Goal: Information Seeking & Learning: Check status

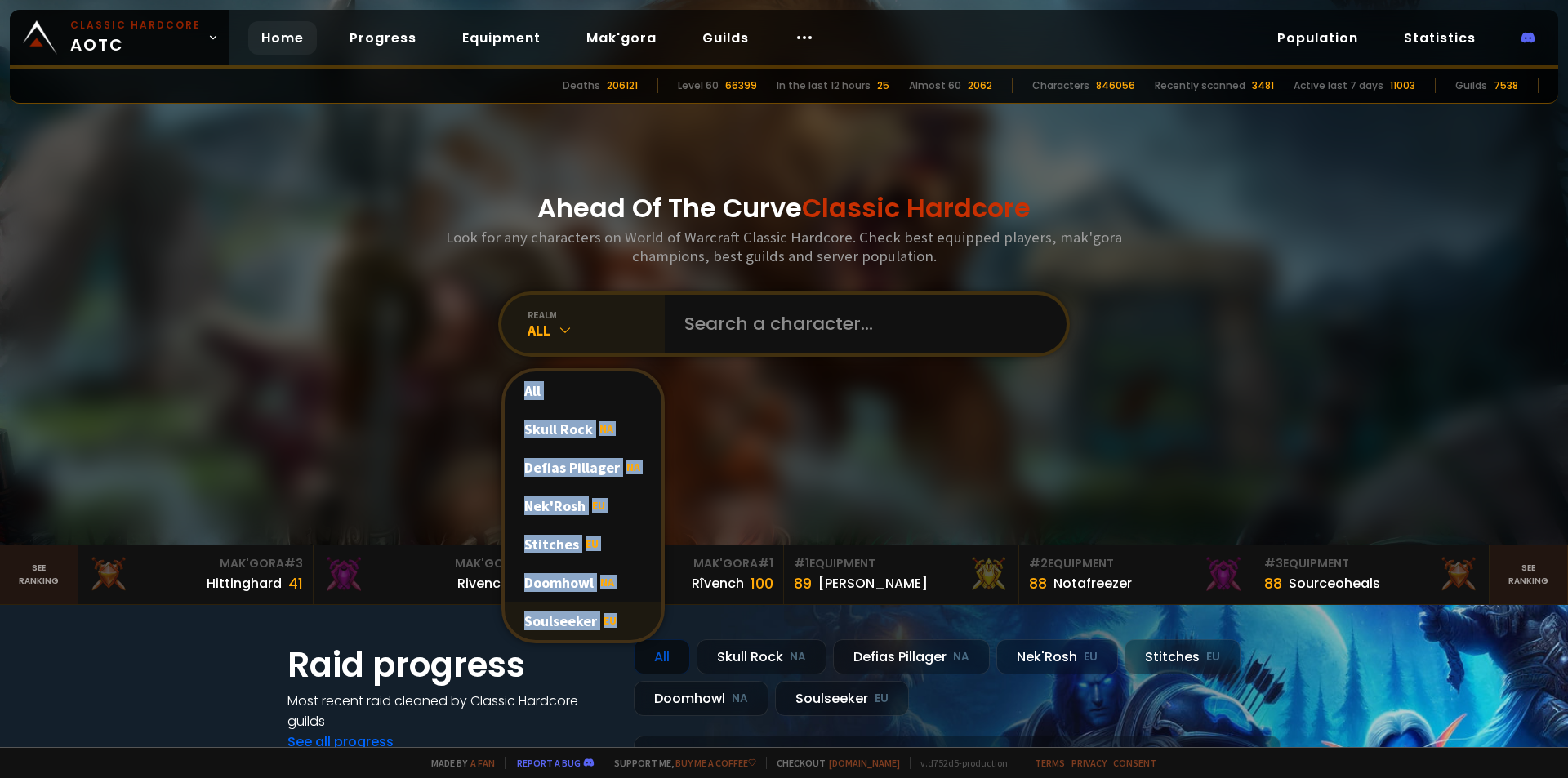
click at [545, 619] on div "Soulseeker EU" at bounding box center [583, 620] width 157 height 38
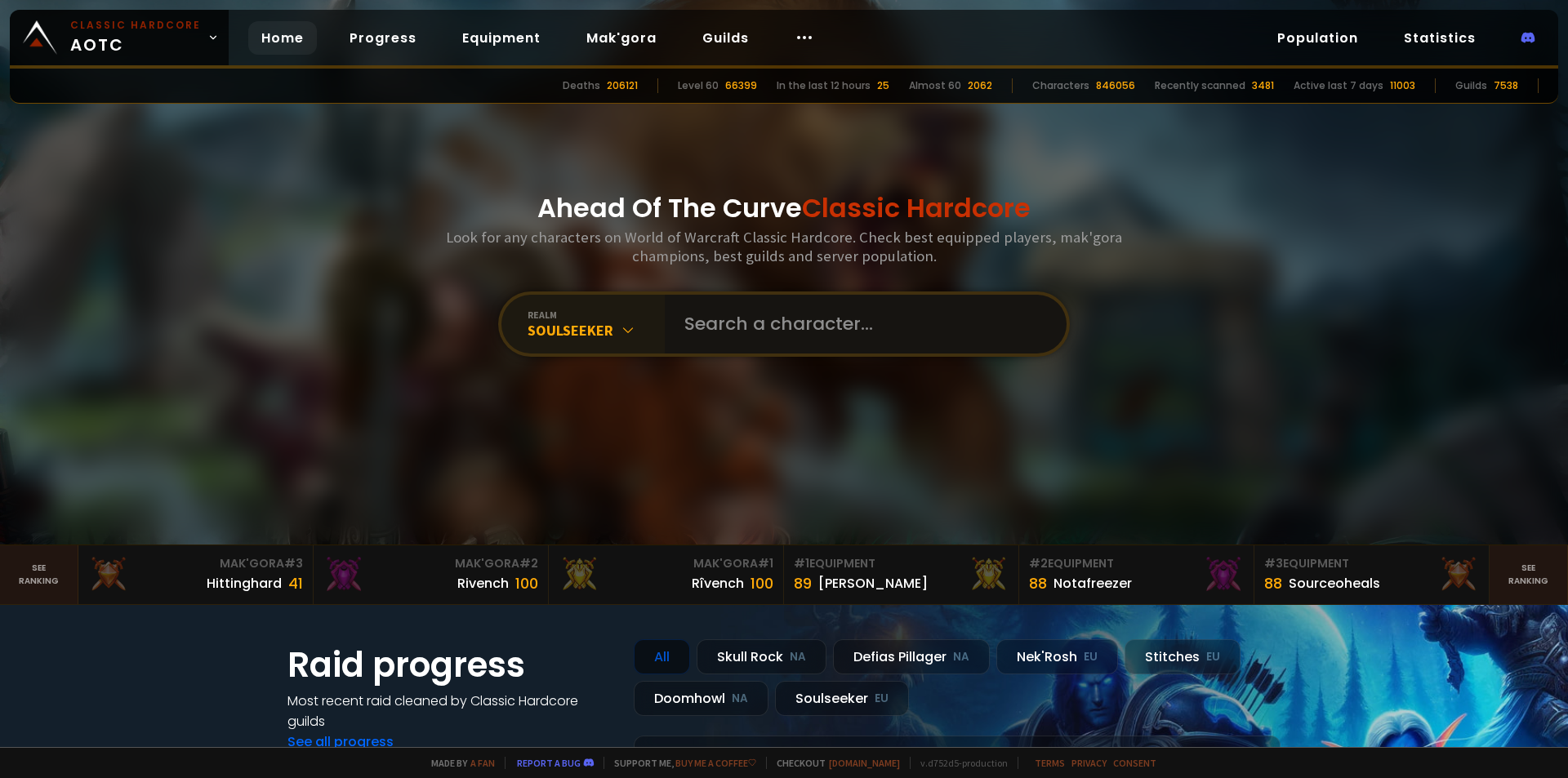
click at [785, 326] on input "text" at bounding box center [860, 325] width 372 height 59
type input "Tvrdi"
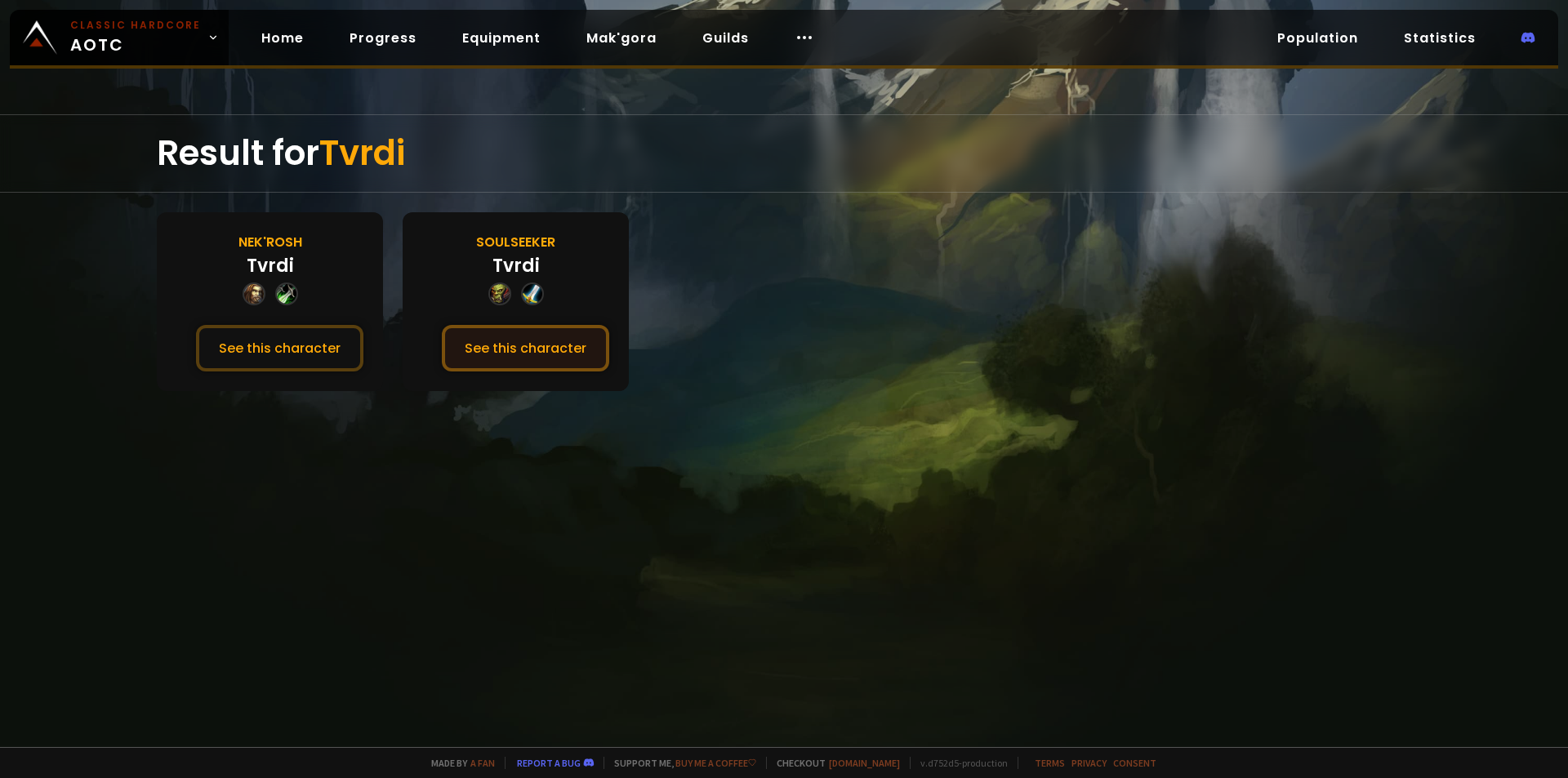
click at [570, 347] on button "See this character" at bounding box center [525, 347] width 167 height 47
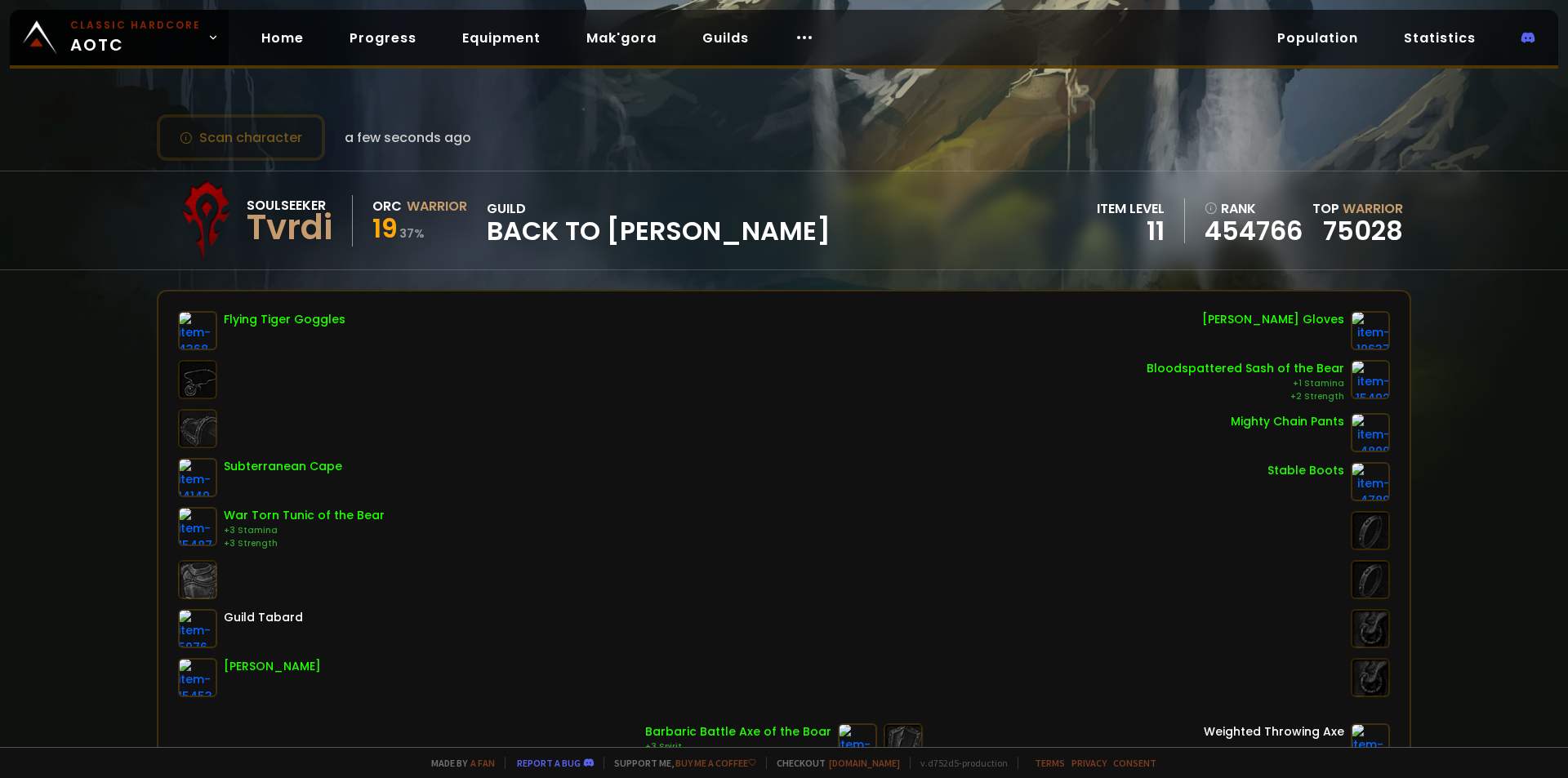
click at [593, 211] on div "guild Back to [PERSON_NAME]" at bounding box center [659, 221] width 344 height 45
click at [313, 233] on div "Tvrdi" at bounding box center [289, 228] width 86 height 25
click at [401, 196] on div "Orc" at bounding box center [387, 205] width 30 height 20
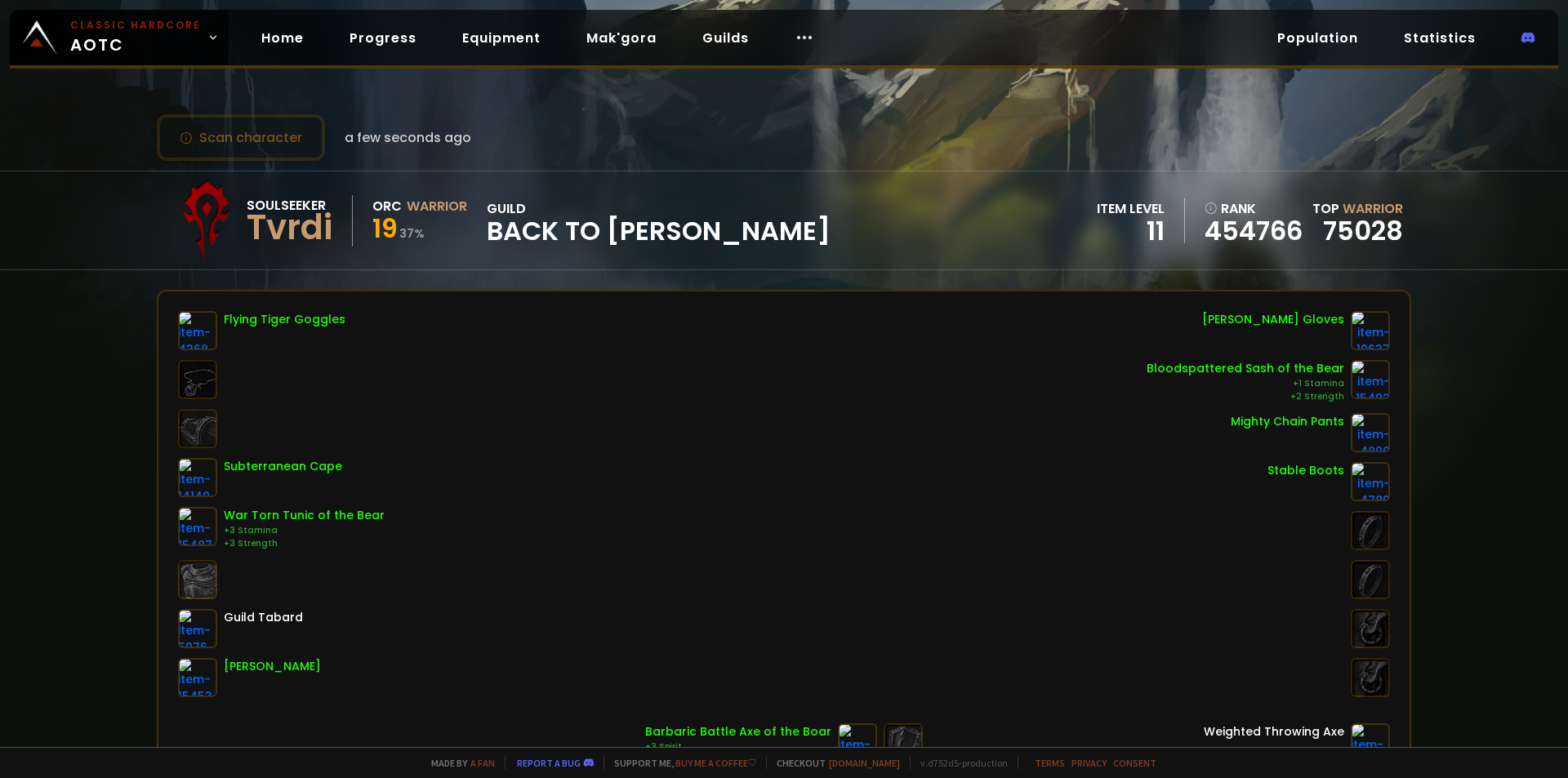
click at [386, 231] on span "19" at bounding box center [385, 228] width 26 height 36
click at [392, 231] on span "19" at bounding box center [385, 228] width 26 height 36
click at [398, 242] on div "19 37 %" at bounding box center [419, 231] width 95 height 30
click at [1352, 242] on link "75028" at bounding box center [1363, 230] width 80 height 36
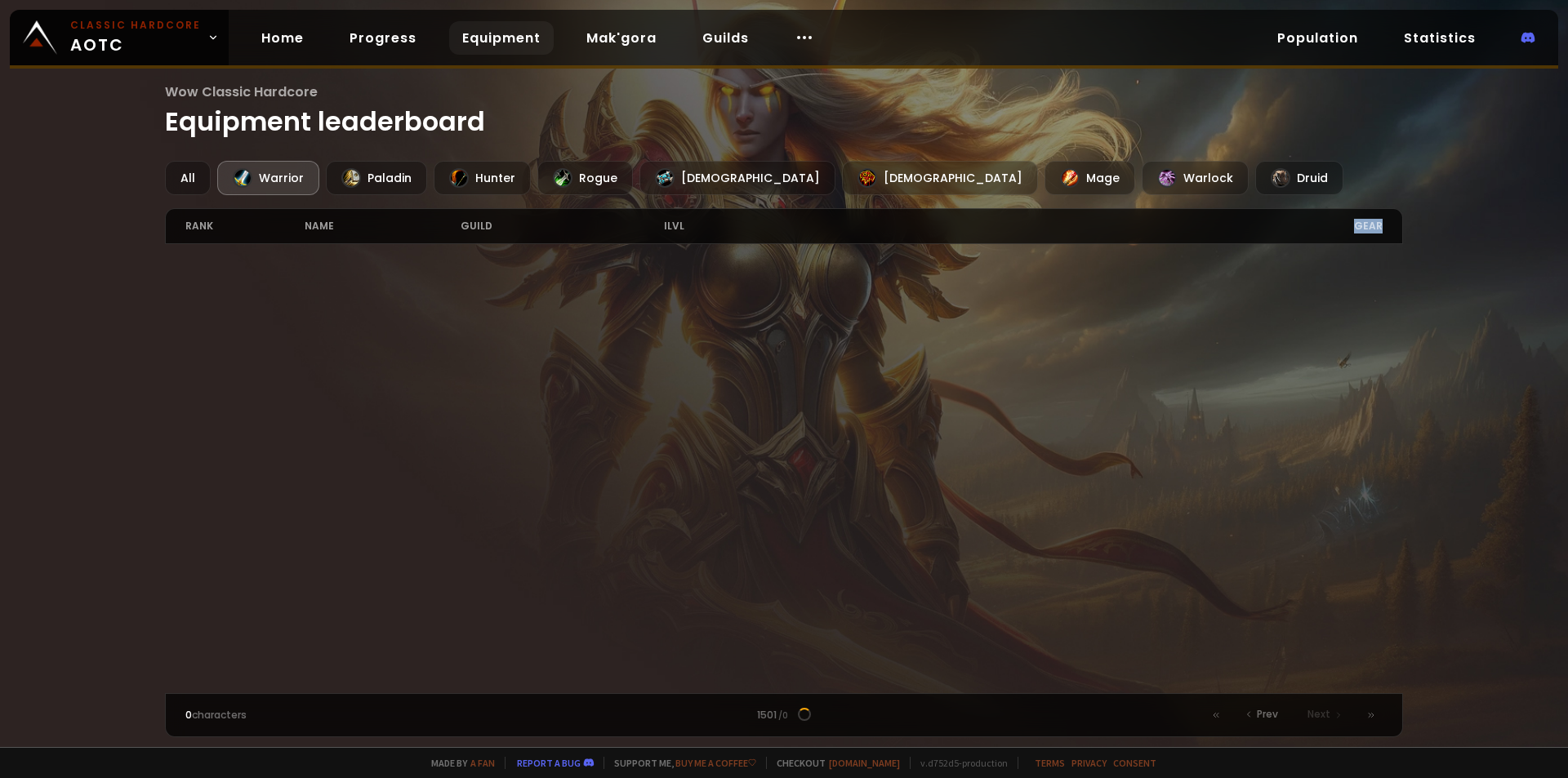
click at [1051, 223] on div "gear" at bounding box center [1083, 226] width 599 height 34
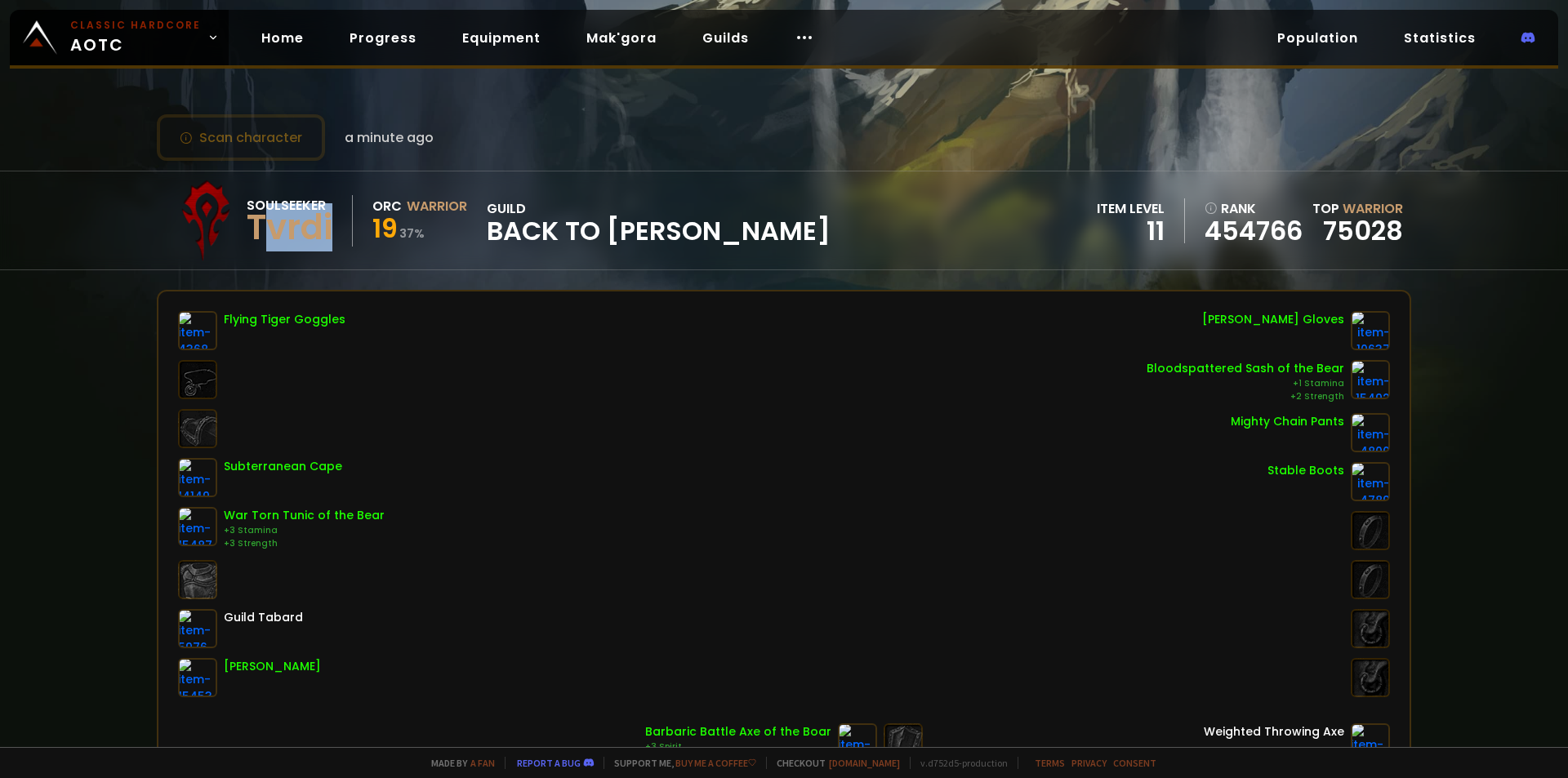
drag, startPoint x: 335, startPoint y: 232, endPoint x: 266, endPoint y: 233, distance: 69.0
click at [266, 233] on div "Soulseeker Tvrdi" at bounding box center [299, 221] width 106 height 52
click at [266, 233] on div "Tvrdi" at bounding box center [289, 228] width 86 height 25
drag, startPoint x: 266, startPoint y: 233, endPoint x: 329, endPoint y: 217, distance: 65.0
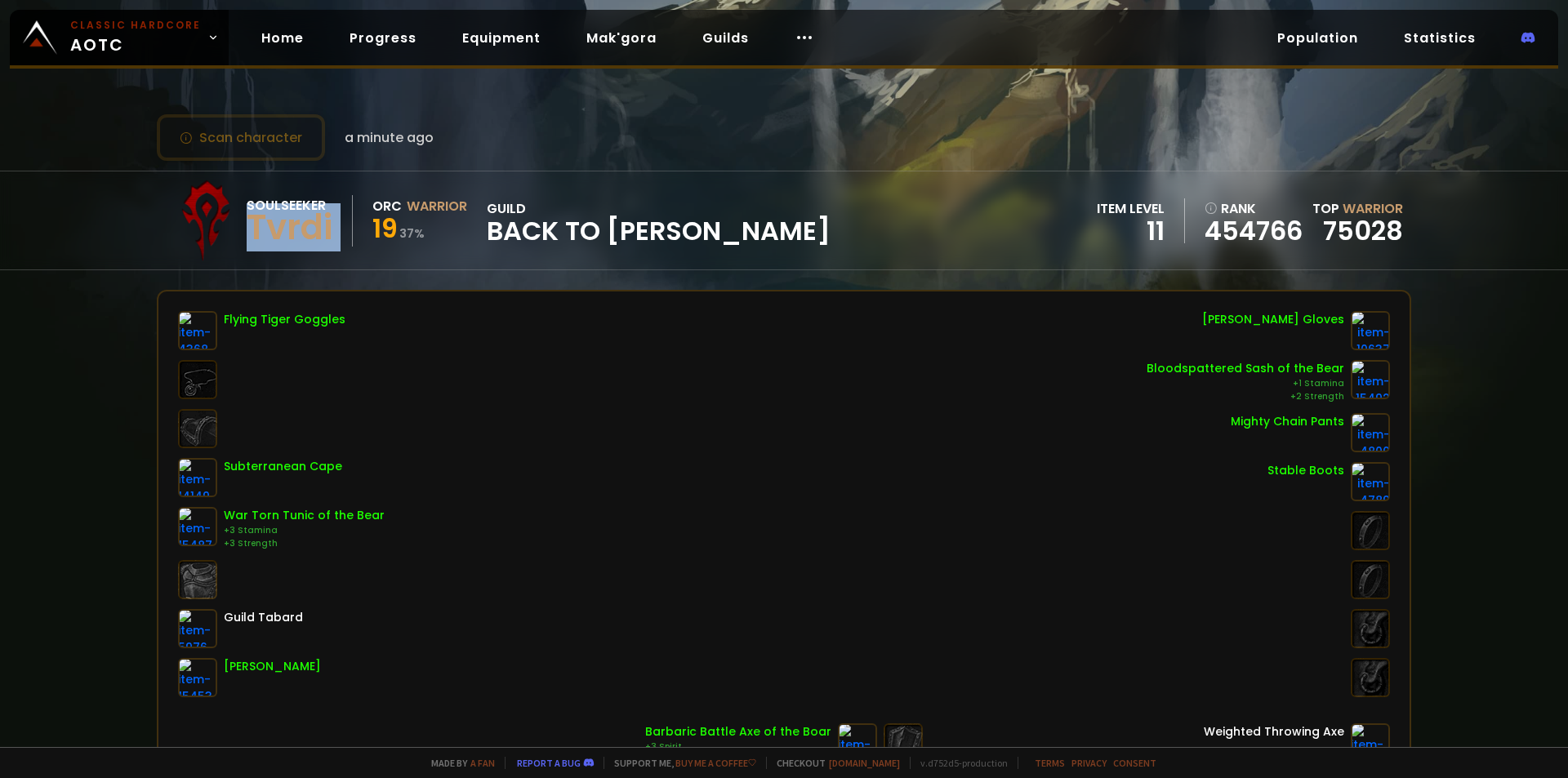
click at [265, 233] on div "Tvrdi" at bounding box center [289, 228] width 86 height 25
click at [297, 238] on div "Tvrdi" at bounding box center [289, 228] width 86 height 25
drag, startPoint x: 414, startPoint y: 232, endPoint x: 372, endPoint y: 224, distance: 42.8
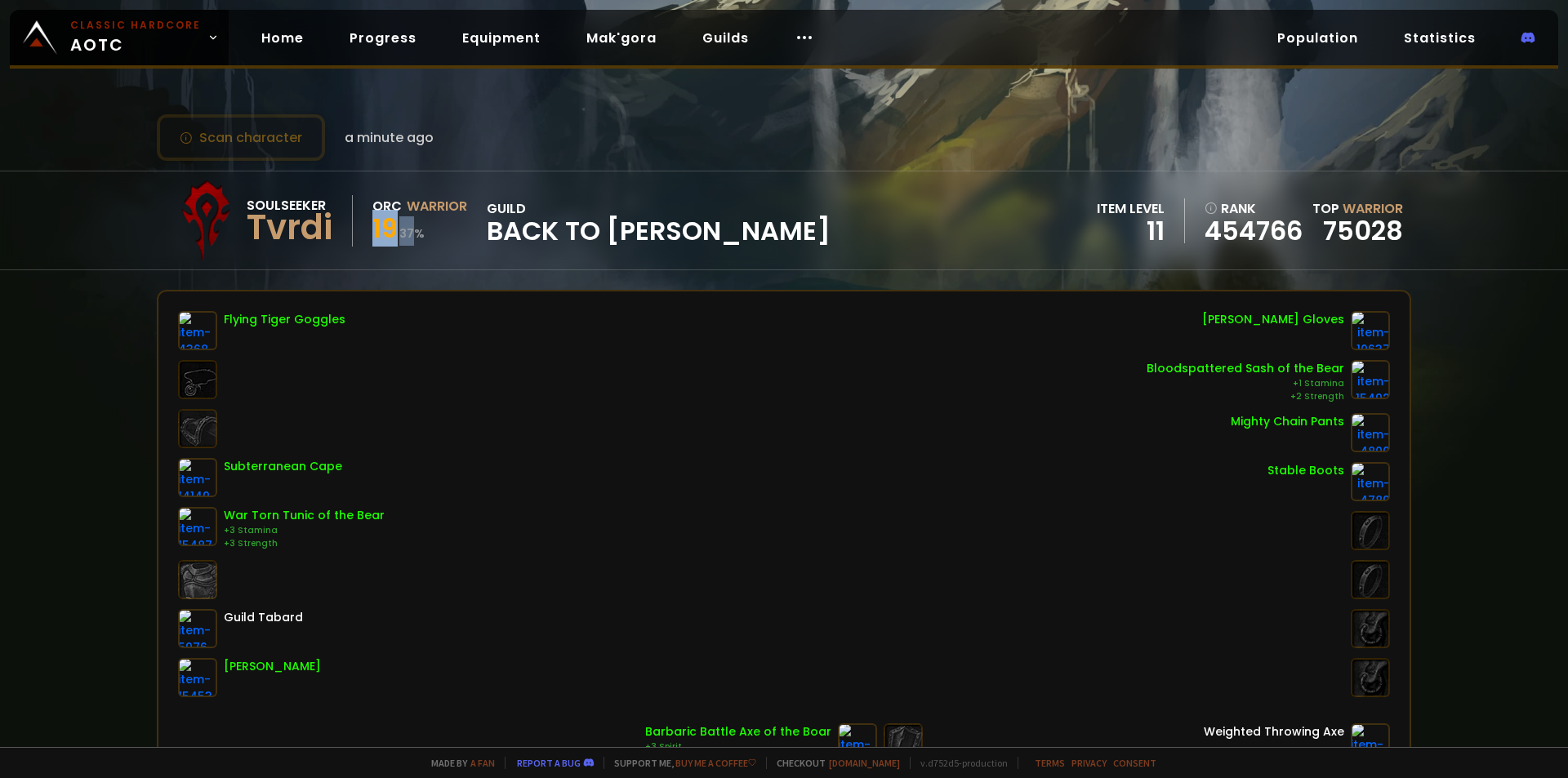
click at [372, 224] on div "19 37 %" at bounding box center [419, 231] width 95 height 30
click at [372, 224] on span "19" at bounding box center [385, 228] width 26 height 36
click at [373, 223] on span "19" at bounding box center [385, 228] width 26 height 36
click at [1333, 78] on div "Scan character a minute ago Soulseeker Tvrdi Orc Warrior 19 37 % guild Back to …" at bounding box center [784, 373] width 1568 height 746
